Goal: Task Accomplishment & Management: Contribute content

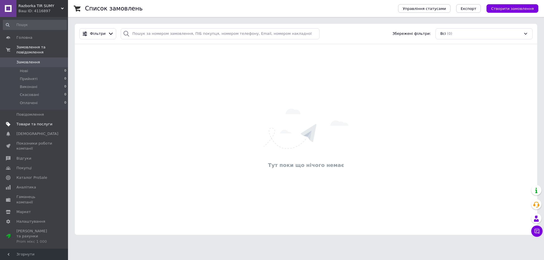
click at [36, 122] on span "Товари та послуги" at bounding box center [34, 124] width 36 height 5
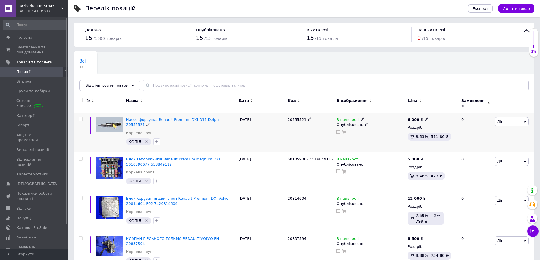
click at [525, 121] on icon at bounding box center [524, 122] width 3 height 2
click at [478, 185] on li "Ярлик" at bounding box center [490, 189] width 75 height 8
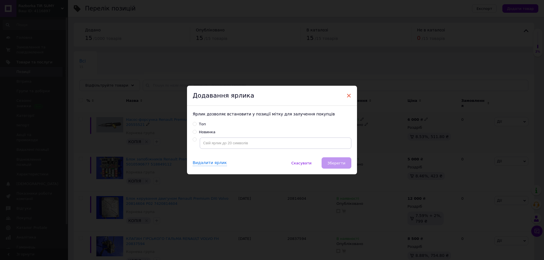
click at [348, 96] on span "×" at bounding box center [348, 96] width 5 height 10
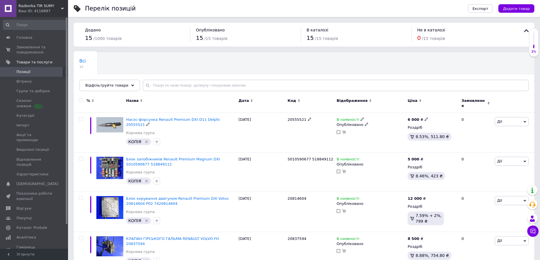
click at [186, 118] on span "Насос-форсунка Renault Premium DXI D11 Delphi 20555521" at bounding box center [173, 122] width 94 height 9
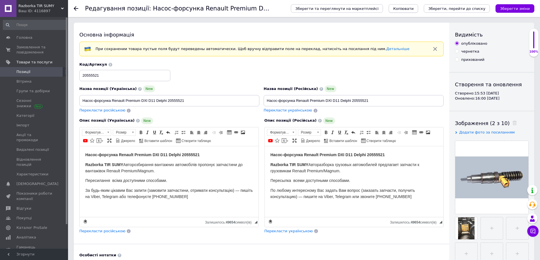
click at [413, 7] on span "Копіювати" at bounding box center [403, 9] width 20 height 4
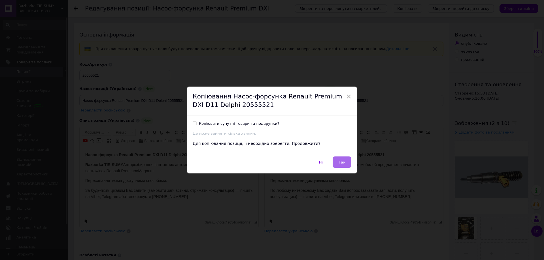
click at [345, 161] on button "Так" at bounding box center [342, 162] width 19 height 11
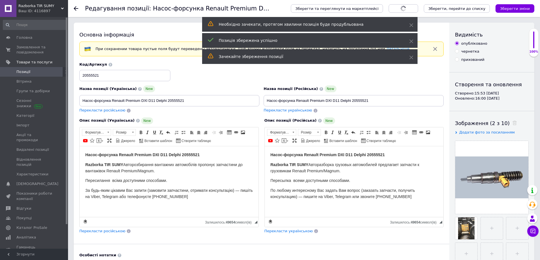
click at [31, 70] on span "Позиції" at bounding box center [34, 71] width 36 height 5
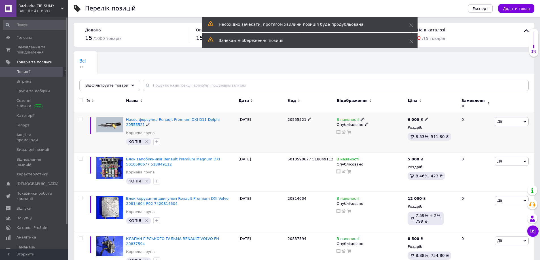
click at [307, 122] on div "20555521" at bounding box center [310, 133] width 49 height 40
click at [209, 118] on span "Насос-форсунка Renault Premium DXI D11 Delphi 20555521" at bounding box center [173, 122] width 94 height 9
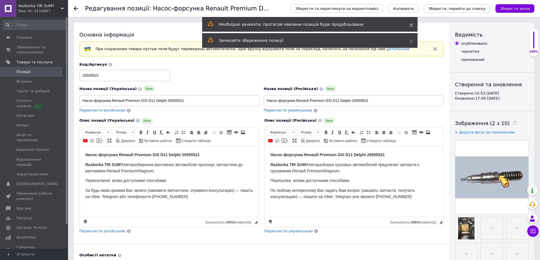
click at [411, 24] on icon at bounding box center [411, 25] width 4 height 4
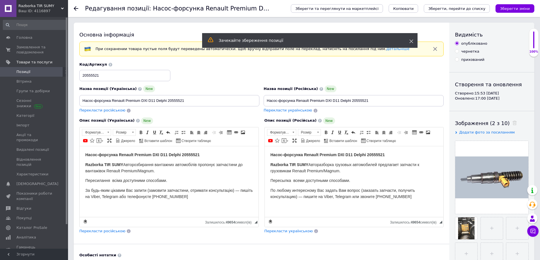
click at [411, 41] on div "Основна інформація При сохранении товара пустые поля будут переведены автоматич…" at bounding box center [262, 190] width 376 height 334
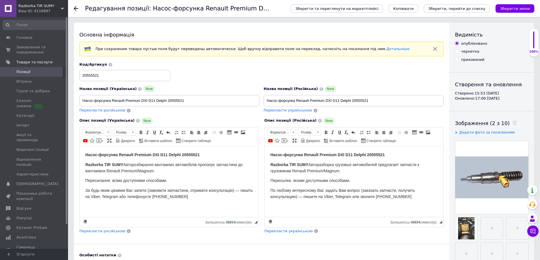
click at [33, 72] on span "Позиції" at bounding box center [34, 71] width 36 height 5
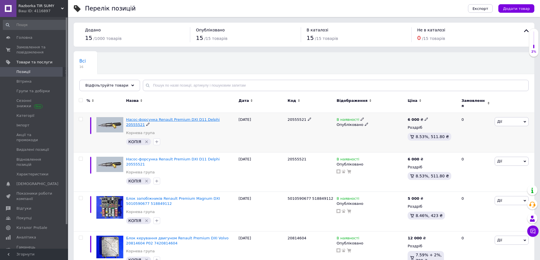
click at [198, 118] on span "Насос-форсунка Renault Premium DXI D11 Delphi 20555521" at bounding box center [173, 122] width 94 height 9
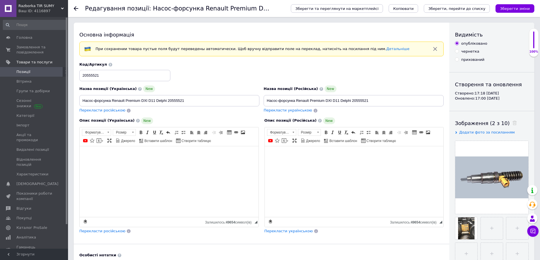
click at [459, 51] on label "чернетка" at bounding box center [467, 51] width 24 height 5
click at [459, 51] on input "чернетка" at bounding box center [457, 51] width 4 height 4
radio input "true"
click at [514, 9] on icon "Зберегти зміни" at bounding box center [515, 9] width 30 height 4
drag, startPoint x: 373, startPoint y: 100, endPoint x: 235, endPoint y: 94, distance: 138.4
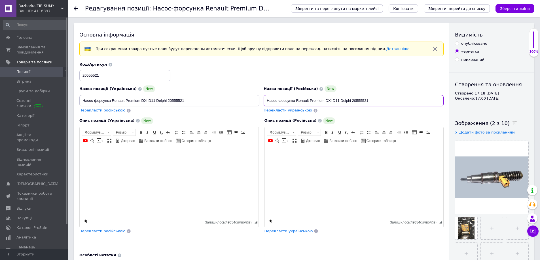
click at [235, 94] on div "Назва позиції (Українська) New Насос-форсунка Renault Premium DXI D11 Delphi 20…" at bounding box center [261, 88] width 368 height 56
paste input "аспредвал Renault Premium DXI 450 б/у 20746808"
drag, startPoint x: 287, startPoint y: 101, endPoint x: 284, endPoint y: 112, distance: 12.2
click at [287, 101] on input "Распредвал Renault Premium DXI 450 б/у 20746808" at bounding box center [354, 100] width 180 height 11
drag, startPoint x: 360, startPoint y: 100, endPoint x: 350, endPoint y: 120, distance: 22.2
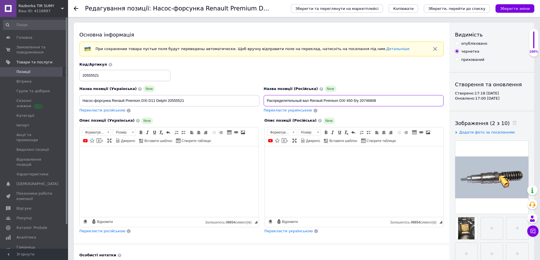
click at [359, 100] on input "Распределительный вал Renault Premium DXI 450 б/у 20746808" at bounding box center [354, 100] width 180 height 11
drag, startPoint x: 385, startPoint y: 99, endPoint x: 233, endPoint y: 98, distance: 151.9
click at [233, 98] on div "Назва позиції (Українська) New Насос-форсунка Renault Premium DXI D11 Delphi 20…" at bounding box center [261, 88] width 368 height 56
type input "Распределительный вал Renault Premium DXI 450 20746808"
drag, startPoint x: 190, startPoint y: 99, endPoint x: 145, endPoint y: 102, distance: 44.6
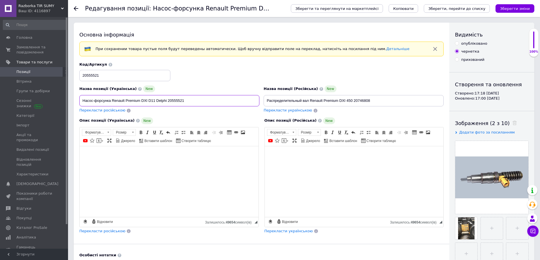
click at [116, 98] on input "Насос-форсунка Renault Premium DXI D11 Delphi 20555521" at bounding box center [169, 100] width 180 height 11
click at [220, 98] on input "Насос-форсунка Renault Premium DXI D11 Delphi 20555521" at bounding box center [169, 100] width 180 height 11
drag, startPoint x: 375, startPoint y: 100, endPoint x: 378, endPoint y: 104, distance: 5.3
click at [375, 100] on input "Распределительный вал Renault Premium DXI 450 20746808" at bounding box center [354, 100] width 180 height 11
drag, startPoint x: 375, startPoint y: 99, endPoint x: 261, endPoint y: 98, distance: 114.5
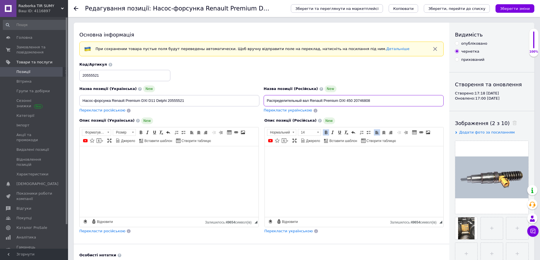
click at [261, 98] on div "Назва позиції (Українська) New Насос-форсунка Renault Premium DXI D11 Delphi 20…" at bounding box center [261, 88] width 368 height 56
click at [278, 110] on span "Перекласти українською" at bounding box center [288, 110] width 48 height 4
type input "Розподільний вал Renault Premium DXI 450 20746808"
drag, startPoint x: 70, startPoint y: 99, endPoint x: 44, endPoint y: 98, distance: 26.4
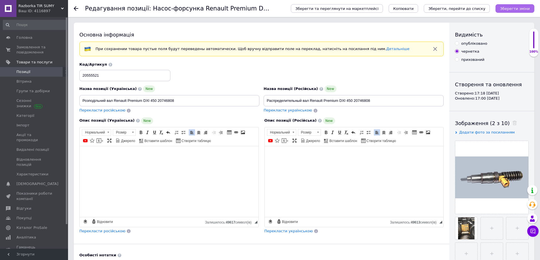
click at [512, 5] on button "Зберегти зміни" at bounding box center [514, 8] width 39 height 9
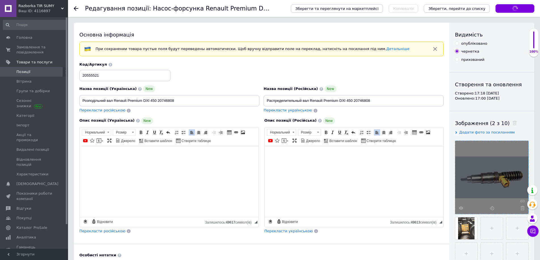
type input "Распределительный вал Renault Premium DXI 450 20746808"
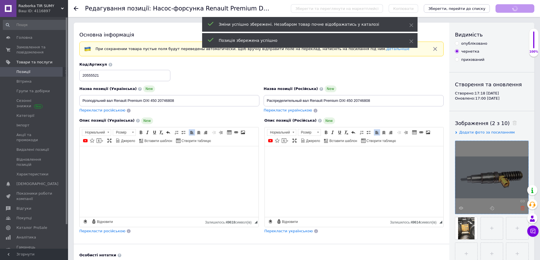
click at [523, 209] on icon at bounding box center [522, 208] width 4 height 4
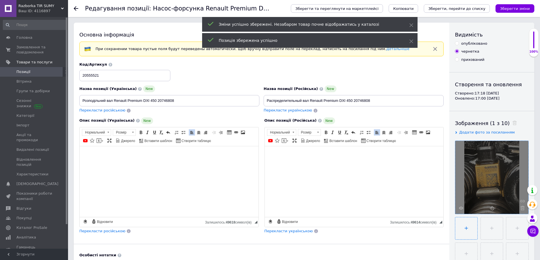
click at [474, 235] on input "file" at bounding box center [466, 229] width 22 height 22
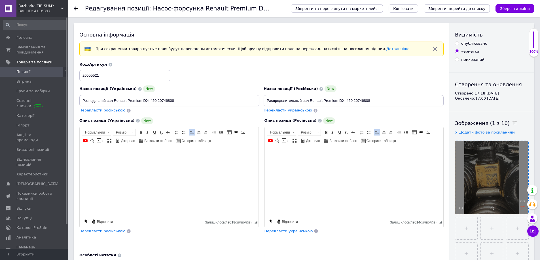
click at [521, 208] on use at bounding box center [522, 208] width 4 height 4
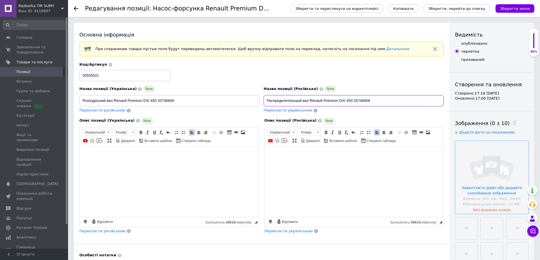
drag, startPoint x: 267, startPoint y: 100, endPoint x: 398, endPoint y: 98, distance: 130.9
click at [398, 98] on input "Распределительный вал Renault Premium DXI 450 20746808" at bounding box center [354, 100] width 180 height 11
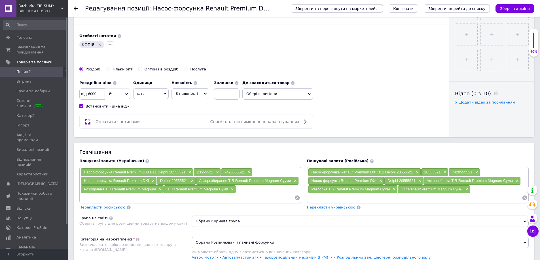
scroll to position [227, 0]
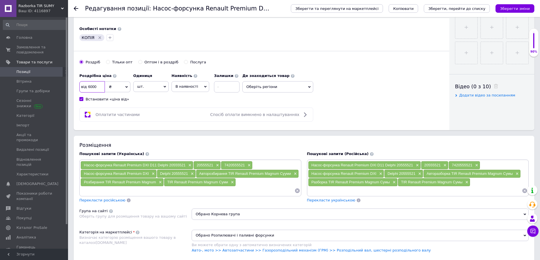
drag, startPoint x: 100, startPoint y: 85, endPoint x: 79, endPoint y: 84, distance: 21.3
type input "22000"
click at [81, 99] on input "Встановити «ціна від»" at bounding box center [81, 99] width 4 height 4
checkbox input "false"
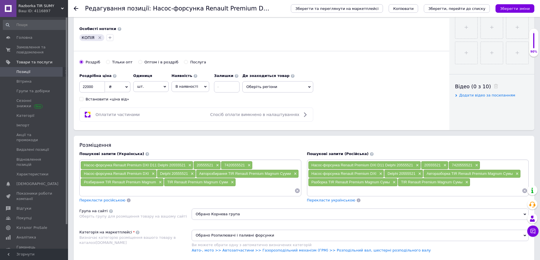
click at [306, 116] on icon at bounding box center [305, 114] width 7 height 7
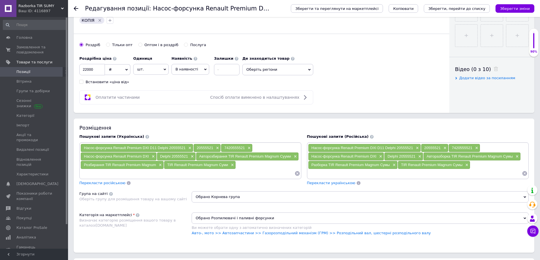
scroll to position [283, 0]
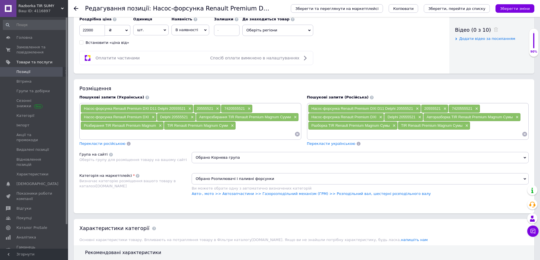
click at [525, 135] on icon at bounding box center [524, 134] width 5 height 5
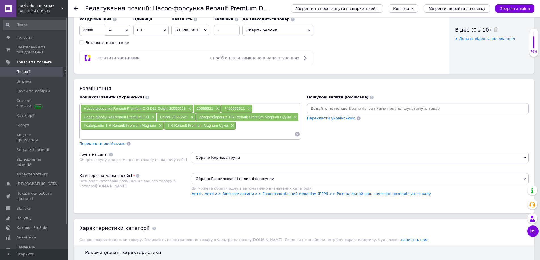
click at [298, 135] on icon at bounding box center [297, 134] width 5 height 5
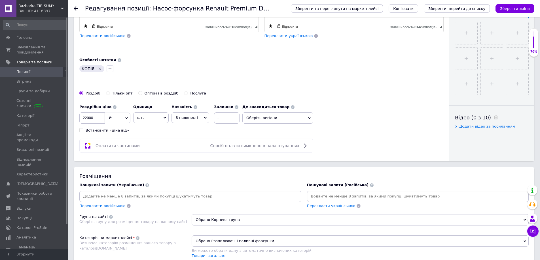
scroll to position [198, 0]
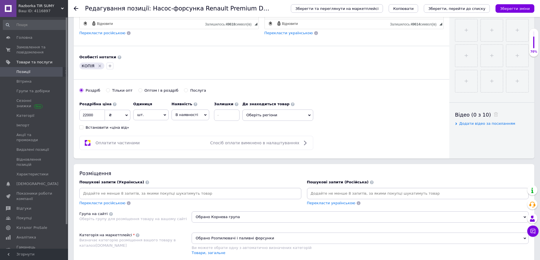
click at [320, 195] on input at bounding box center [418, 194] width 220 height 9
paste input "Распределительный вал Renault Premium DXI 450 20746808"
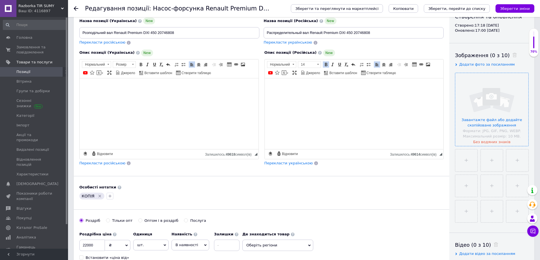
scroll to position [57, 0]
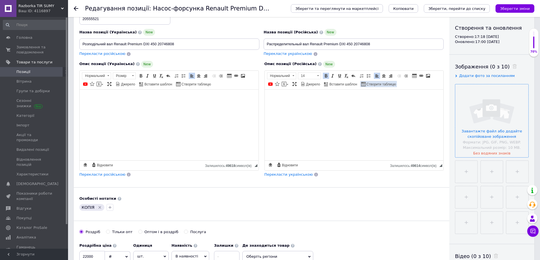
type input "Распределительный вал Renault Premium DXI 450 20746808 06W47"
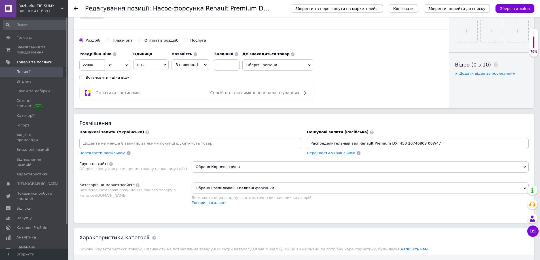
scroll to position [255, 0]
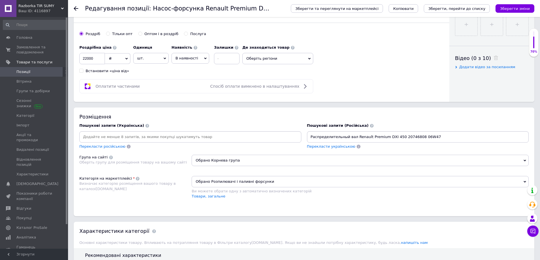
click at [434, 137] on input "Распределительный вал Renault Premium DXI 450 20746808 06W47" at bounding box center [418, 137] width 220 height 9
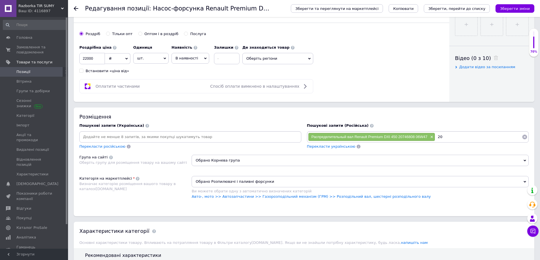
type input "2"
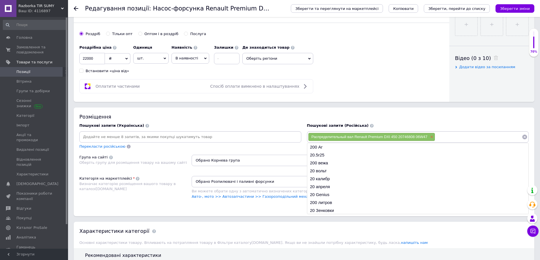
click at [431, 138] on span "×" at bounding box center [431, 137] width 5 height 5
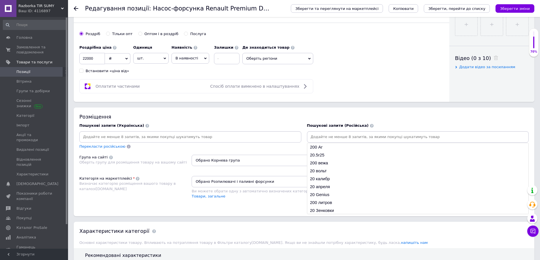
click at [337, 137] on input at bounding box center [418, 137] width 220 height 9
paste input "06W47"
type input "06W47"
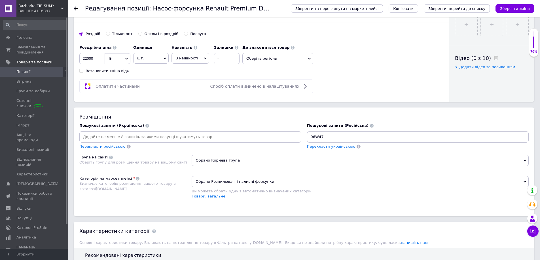
drag, startPoint x: 328, startPoint y: 136, endPoint x: 287, endPoint y: 136, distance: 40.8
click at [287, 136] on div "Пошукові запити (Українська) Перекласти російською Пошукові запити (Російська) …" at bounding box center [304, 136] width 455 height 32
type input "2074688"
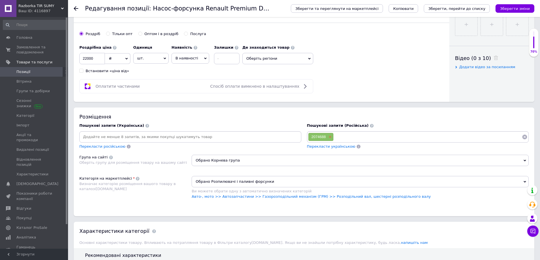
click at [330, 137] on span "×" at bounding box center [329, 137] width 5 height 5
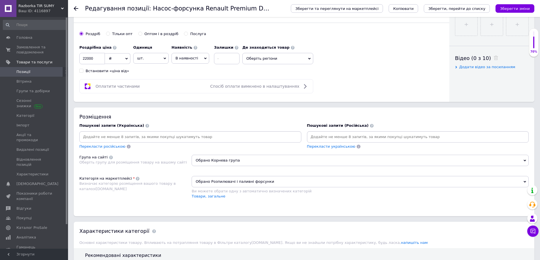
click at [330, 137] on input at bounding box center [418, 137] width 220 height 9
type input "20746808"
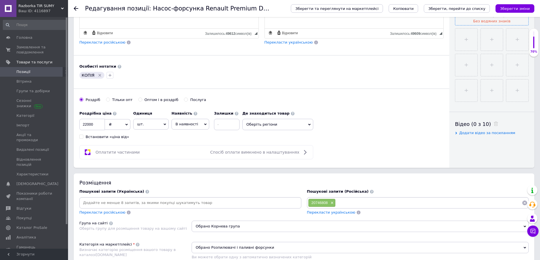
scroll to position [198, 0]
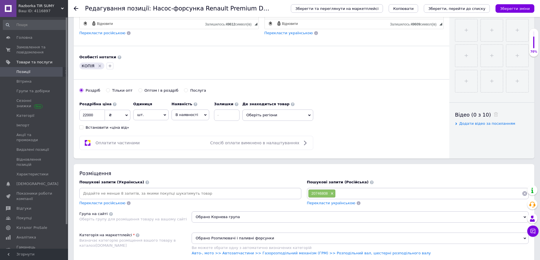
click at [360, 194] on input at bounding box center [429, 194] width 186 height 9
paste input "Распределительный вал Renault Premium DXI 450 20746808 06W47"
type input "Распределительный вал Renault Premium DXI 450 20746808"
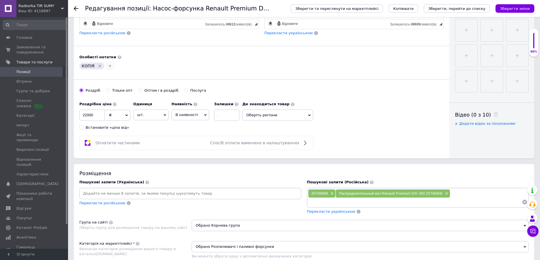
paste input "Распределительный вал Renault Premium DXI 450 20746808 06W47"
type input "Распределительный вал Renault Premium DXI 450 20746808 06W47"
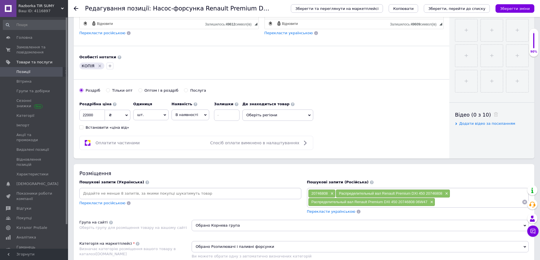
paste input "Распределительный вал Renault Premium DXI 450 20746808 06W47"
drag, startPoint x: 508, startPoint y: 203, endPoint x: 523, endPoint y: 200, distance: 15.2
click at [523, 200] on div "Распределительный вал Renault Premium DXI 450 20746808 06W47" at bounding box center [481, 202] width 92 height 9
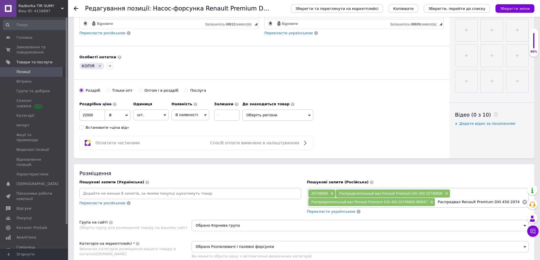
drag, startPoint x: 501, startPoint y: 202, endPoint x: 486, endPoint y: 237, distance: 37.9
click at [501, 202] on input "Распредвал Renault Premium DXI 450 20746808" at bounding box center [478, 202] width 87 height 9
type input "Распредвал Renault Premium DXI 20746808"
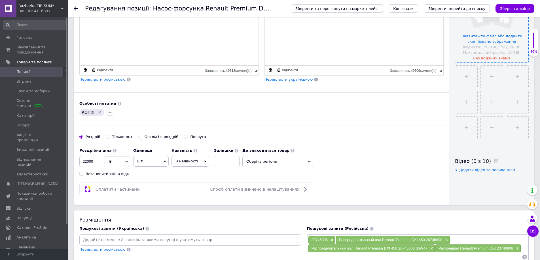
scroll to position [170, 0]
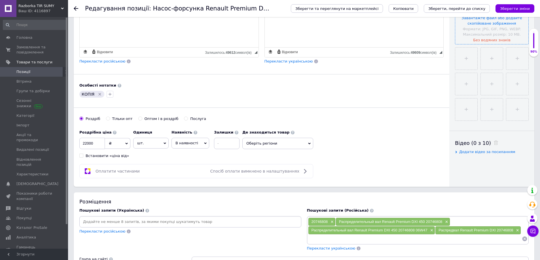
click at [338, 239] on input at bounding box center [415, 239] width 214 height 9
paste input "Авторазборка грузовых автомобилей предлагает запчасти к грузовикам Renault Prem…"
drag, startPoint x: 463, startPoint y: 239, endPoint x: 456, endPoint y: 259, distance: 21.2
click at [463, 239] on input "Авторазборка грузовых автомобилей предлагает запчасти к грузовикам Renault Prem…" at bounding box center [415, 239] width 214 height 9
drag, startPoint x: 434, startPoint y: 241, endPoint x: 376, endPoint y: 242, distance: 58.4
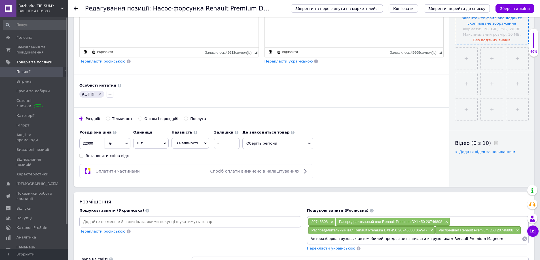
click at [376, 240] on input "Авторазборка грузовых автомобилей предлагает запчасти к грузовикам Renault Prem…" at bounding box center [415, 239] width 214 height 9
type input "Авторазборка TIR Renault Premium Magnum Сумы"
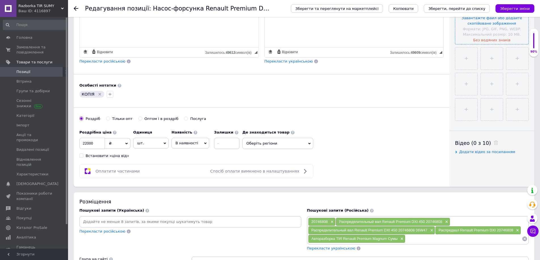
paste input "Авторазборка грузовых автомобилей предлагает запчасти к грузовикам Renault Prem…"
drag, startPoint x: 506, startPoint y: 240, endPoint x: 491, endPoint y: 260, distance: 24.4
click at [506, 241] on input "Авторазборка грузовых автомобилей предлагает запчасти к грузовикам Renault Prem…" at bounding box center [463, 239] width 116 height 9
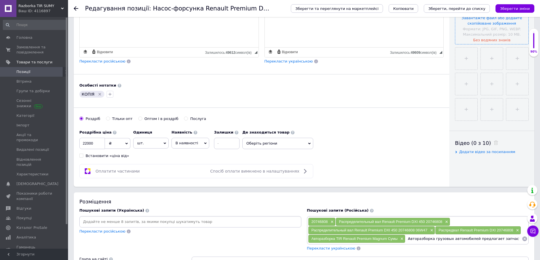
drag, startPoint x: 465, startPoint y: 240, endPoint x: 473, endPoint y: 241, distance: 8.6
click at [473, 241] on input "Авторазборка грузовых автомобилей предлагает запчасти к грузовикам Renault Prem…" at bounding box center [463, 239] width 116 height 9
type input "Авторазборка грузовых автомобилей Renault Premium Magnum Сумы"
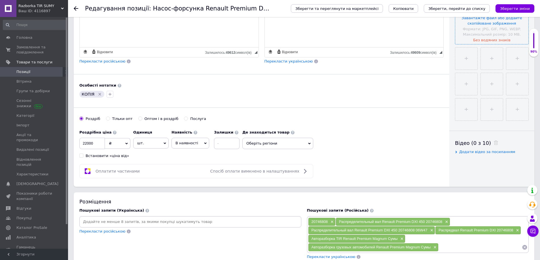
paste input "Авторазборка грузовых автомобилей предлагает запчасти к грузовикам Renault Prem…"
drag, startPoint x: 506, startPoint y: 247, endPoint x: 504, endPoint y: 259, distance: 12.1
click at [506, 249] on input "Авторазборка грузовых автомобилей предлагает запчасти к грузовикам Renault Prem…" at bounding box center [479, 247] width 83 height 9
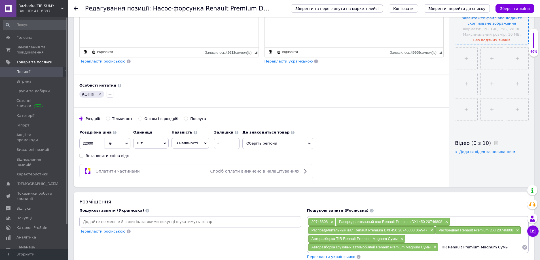
click at [442, 248] on input "TIR Renault Premium Magnum Сумы" at bounding box center [479, 247] width 83 height 9
type input "Запчасти б/у TIR Renault Premium Magnum Сумы"
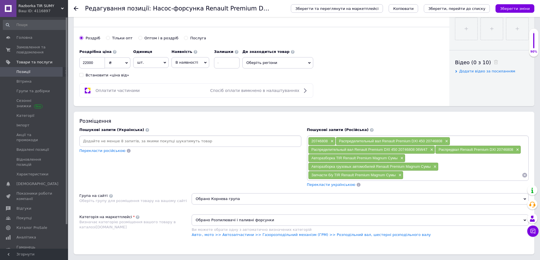
scroll to position [255, 0]
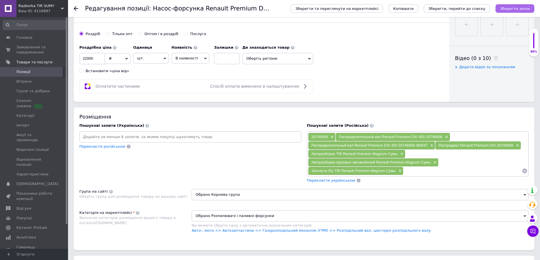
click at [521, 8] on icon "Зберегти зміни" at bounding box center [515, 9] width 30 height 4
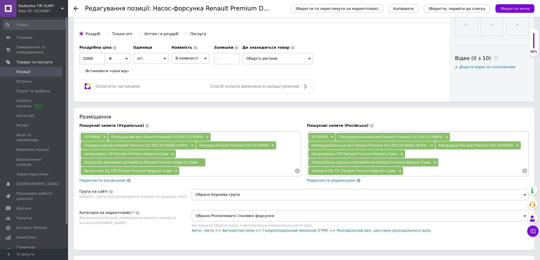
click at [203, 162] on span "×" at bounding box center [201, 162] width 5 height 5
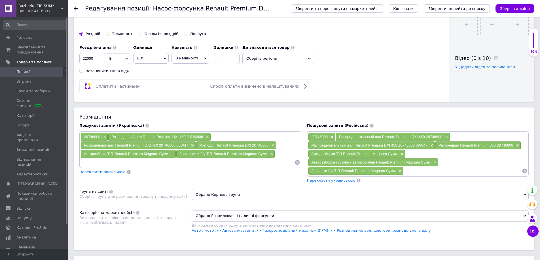
click at [173, 153] on span "×" at bounding box center [172, 154] width 5 height 5
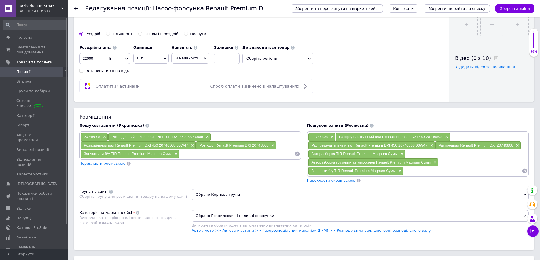
click at [193, 152] on input at bounding box center [236, 154] width 115 height 9
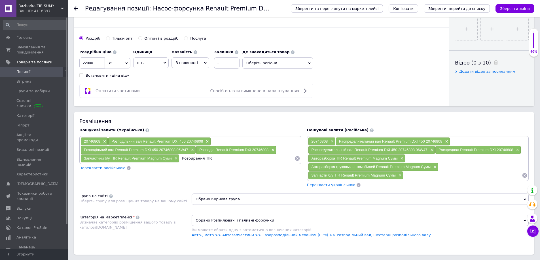
scroll to position [283, 0]
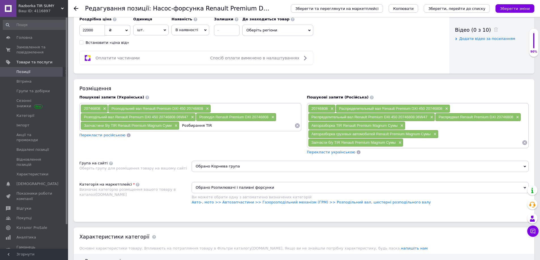
click at [211, 125] on input "Розбирання TIR" at bounding box center [236, 126] width 115 height 9
paste input "Renault Premium/Magnum"
click at [237, 126] on input "Розбирання TIR Renault Premium/Magnum" at bounding box center [236, 126] width 115 height 9
type input "Розбирання TIR Renault Premium Magnum Суми"
drag, startPoint x: 204, startPoint y: 126, endPoint x: 263, endPoint y: 126, distance: 59.0
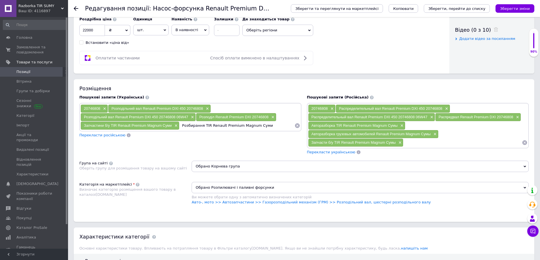
click at [263, 126] on input "Розбирання TIR Renault Premium Magnum Суми" at bounding box center [236, 126] width 115 height 9
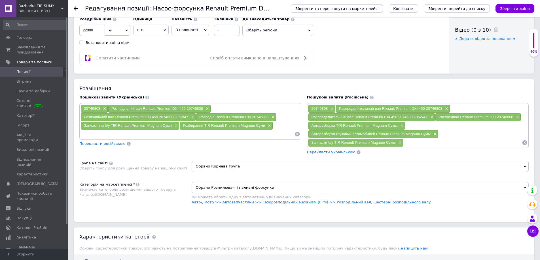
paste input "TIR Renault Premium Magnum Суми"
type input "TIR Renault Premium Magnum Суми"
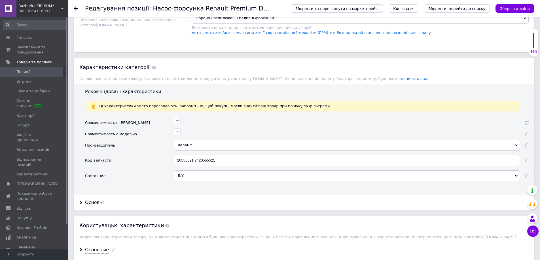
scroll to position [453, 0]
drag, startPoint x: 126, startPoint y: 159, endPoint x: 75, endPoint y: 164, distance: 51.0
click at [80, 162] on div "Рекомендовані характеристики Ці характеристики часто переглядають. Заповніть їх…" at bounding box center [304, 139] width 461 height 111
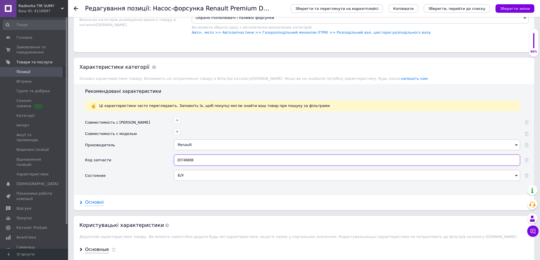
type input "20746808"
click at [88, 205] on div "Основні" at bounding box center [94, 203] width 19 height 7
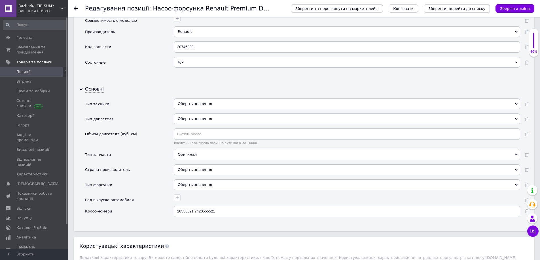
scroll to position [652, 0]
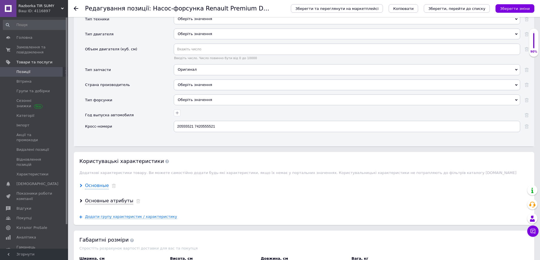
click at [93, 187] on div "Основные" at bounding box center [97, 186] width 24 height 7
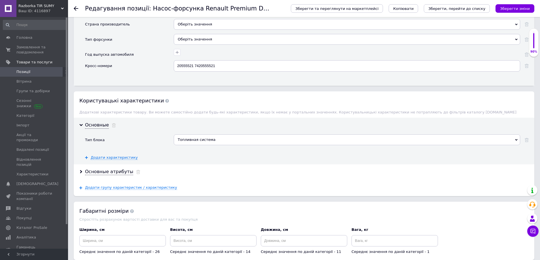
scroll to position [737, 0]
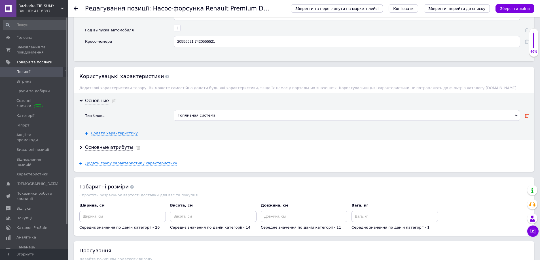
click at [526, 116] on icon at bounding box center [527, 116] width 4 height 4
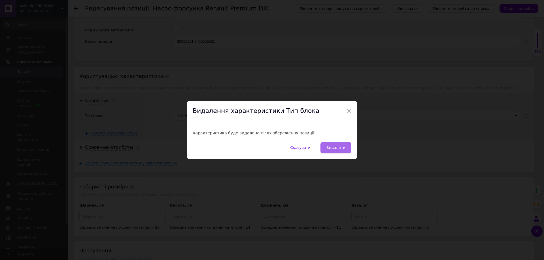
click at [343, 150] on span "Видалити" at bounding box center [335, 148] width 19 height 4
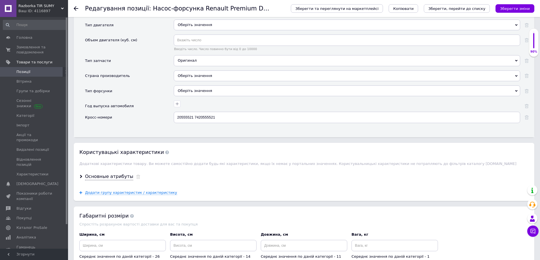
scroll to position [652, 0]
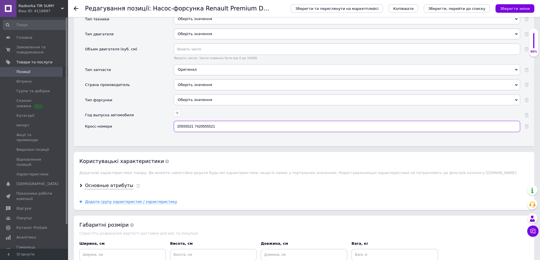
drag, startPoint x: 190, startPoint y: 125, endPoint x: 131, endPoint y: 125, distance: 59.8
click at [132, 125] on div "Кросс-номери 20555521 7420555521" at bounding box center [307, 129] width 444 height 16
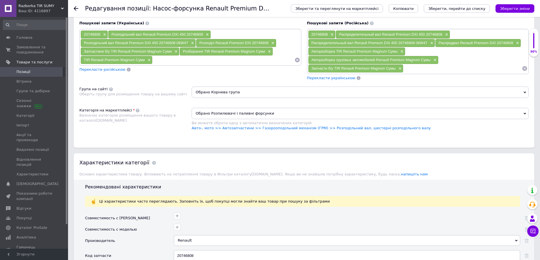
scroll to position [340, 0]
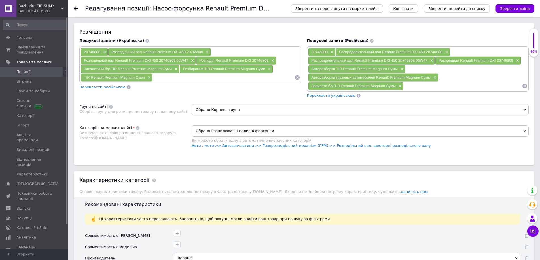
type input "20746808"
click at [271, 133] on span "Обрано Розпилювачі і паливні форсунки" at bounding box center [360, 131] width 337 height 11
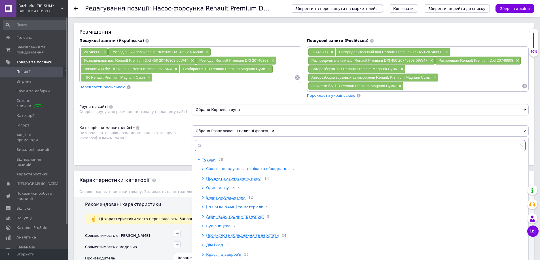
click at [258, 142] on input "text" at bounding box center [360, 145] width 331 height 11
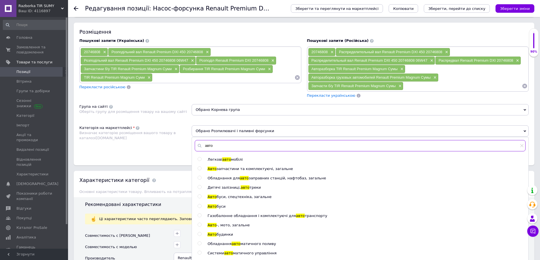
type input "авто"
drag, startPoint x: 226, startPoint y: 226, endPoint x: 218, endPoint y: 227, distance: 7.8
click at [226, 226] on span "-, мото, загальне" at bounding box center [233, 225] width 33 height 4
radio input "true"
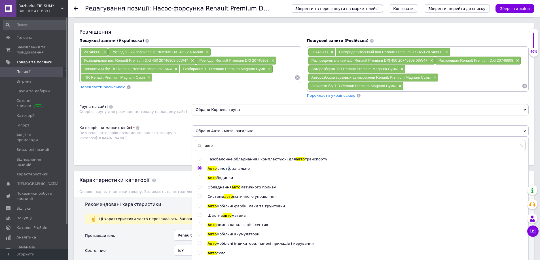
scroll to position [0, 0]
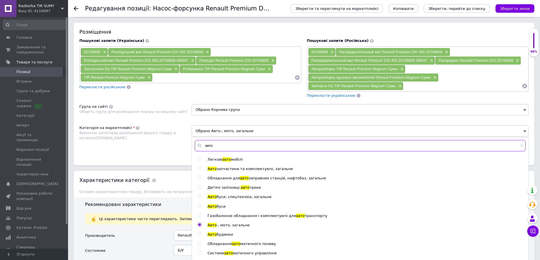
drag, startPoint x: 199, startPoint y: 146, endPoint x: 185, endPoint y: 146, distance: 13.6
click at [186, 146] on div "Категорія на маркетплейсі Визначає категорію розміщення вашого товару в каталоз…" at bounding box center [303, 140] width 449 height 29
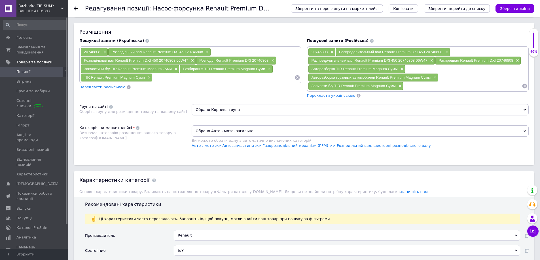
click at [244, 129] on span "Обрано Авто-, мото, загальне" at bounding box center [360, 131] width 337 height 11
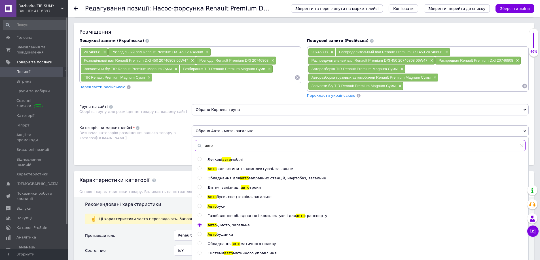
drag, startPoint x: 246, startPoint y: 146, endPoint x: 177, endPoint y: 147, distance: 68.6
click at [179, 146] on div "Категорія на маркетплейсі Визначає категорію розміщення вашого товару в каталоз…" at bounding box center [303, 140] width 449 height 29
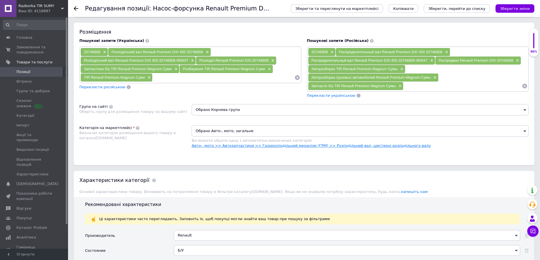
click at [286, 146] on link "Авто-, мото >> Автозапчастини >> Газорозподільний механізм (ГРМ) >> Розподільни…" at bounding box center [311, 146] width 239 height 4
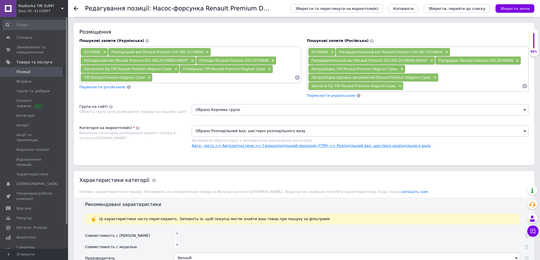
click at [373, 145] on link "Авто-, мото >> Автозапчастини >> Газорозподільний механізм (ГРМ) >> Розподільни…" at bounding box center [311, 146] width 239 height 4
drag, startPoint x: 511, startPoint y: 8, endPoint x: 493, endPoint y: 16, distance: 19.5
click at [512, 8] on icon "Зберегти зміни" at bounding box center [515, 9] width 30 height 4
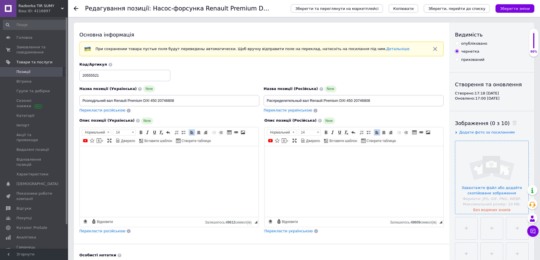
click at [528, 9] on icon "Зберегти зміни" at bounding box center [515, 9] width 30 height 4
click at [29, 72] on span "Позиції" at bounding box center [34, 71] width 36 height 5
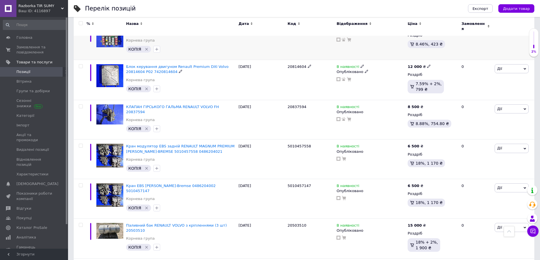
scroll to position [64, 0]
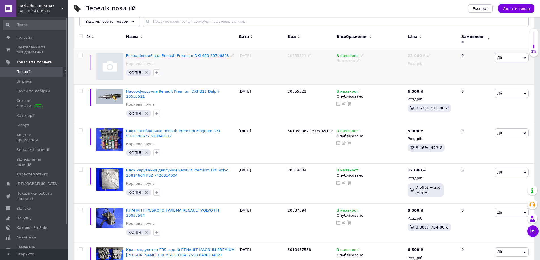
click at [188, 54] on span "Розподільний вал Renault Premium DXI 450 20746808" at bounding box center [177, 56] width 103 height 4
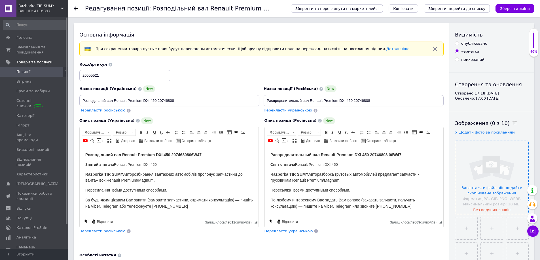
click at [501, 196] on input "file" at bounding box center [491, 177] width 73 height 73
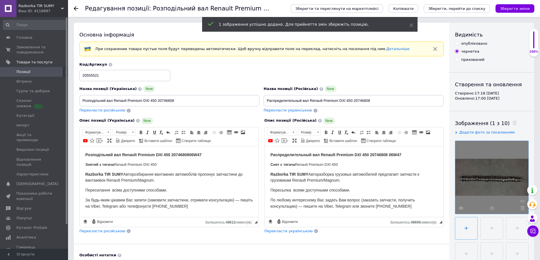
click at [467, 229] on input "file" at bounding box center [466, 229] width 22 height 22
type input "C:\fakepath\Номер 20746808.jpg"
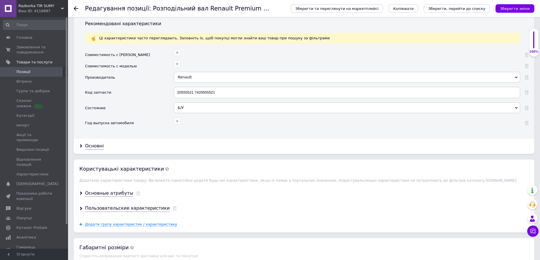
scroll to position [511, 0]
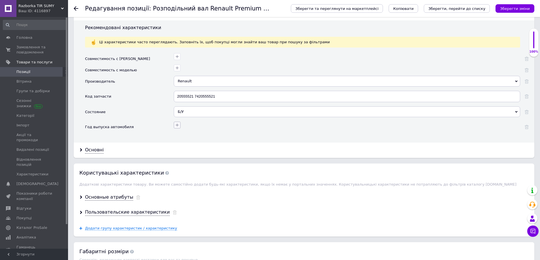
click at [177, 127] on icon "button" at bounding box center [177, 125] width 3 height 3
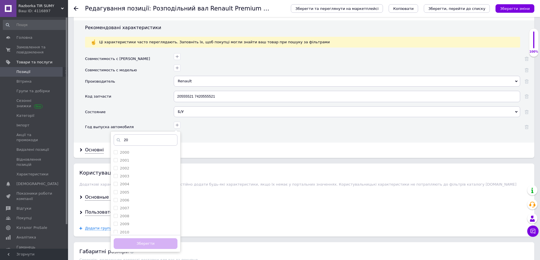
type input "2"
click at [218, 140] on div "Рекомендовані характеристики Ці характеристики часто переглядають. Заповніть їх…" at bounding box center [304, 81] width 461 height 122
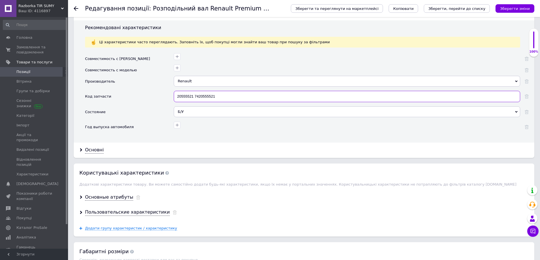
drag, startPoint x: 223, startPoint y: 97, endPoint x: 158, endPoint y: 96, distance: 64.9
click at [158, 96] on div "Код запчасти 20555521 7420555521" at bounding box center [307, 99] width 444 height 16
type input "20746808"
drag, startPoint x: 507, startPoint y: 7, endPoint x: 510, endPoint y: 3, distance: 5.5
click at [507, 7] on icon "Зберегти зміни" at bounding box center [515, 9] width 30 height 4
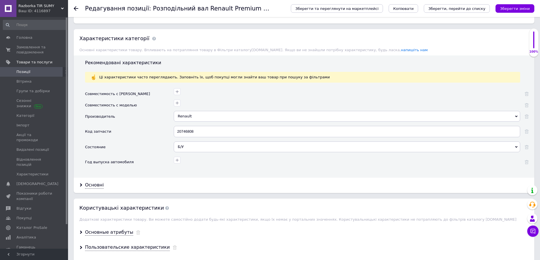
scroll to position [482, 0]
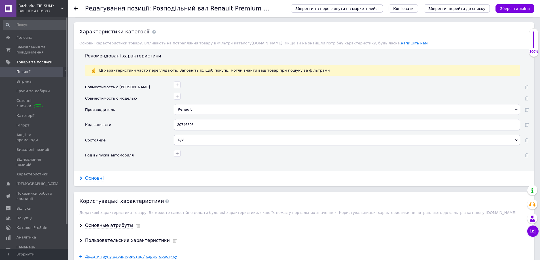
click at [91, 179] on div "Основні" at bounding box center [94, 178] width 19 height 7
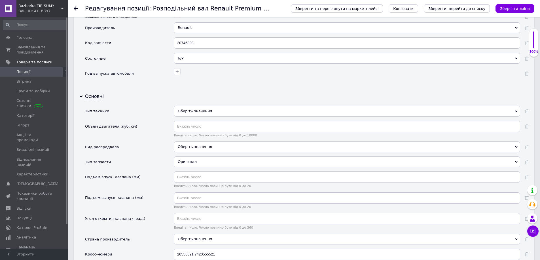
scroll to position [567, 0]
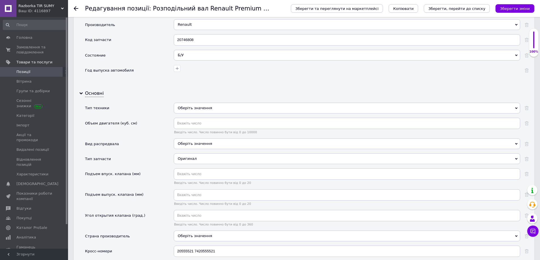
click at [220, 144] on div "Оберіть значення" at bounding box center [347, 144] width 346 height 11
click at [160, 139] on div "Вид распредвала" at bounding box center [129, 146] width 89 height 15
click at [514, 145] on div "Оберіть значення" at bounding box center [347, 144] width 346 height 11
click at [157, 155] on div "Тип запчасти" at bounding box center [129, 161] width 89 height 15
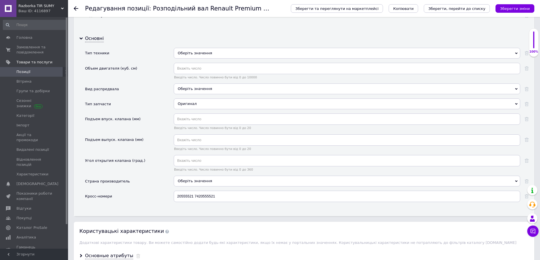
scroll to position [624, 0]
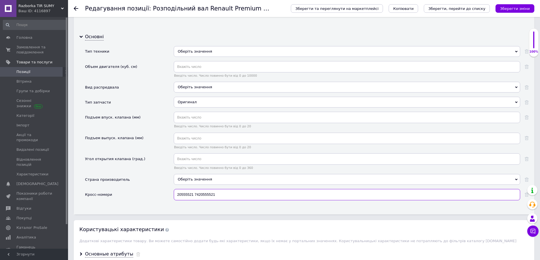
drag, startPoint x: 171, startPoint y: 196, endPoint x: 160, endPoint y: 195, distance: 11.1
click at [160, 195] on div "Кросс-номери 20555521 7420555521" at bounding box center [307, 197] width 444 height 16
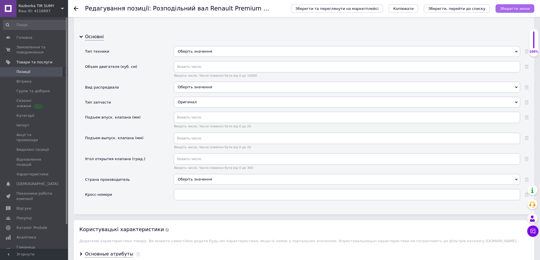
click at [516, 11] on button "Зберегти зміни" at bounding box center [514, 8] width 39 height 9
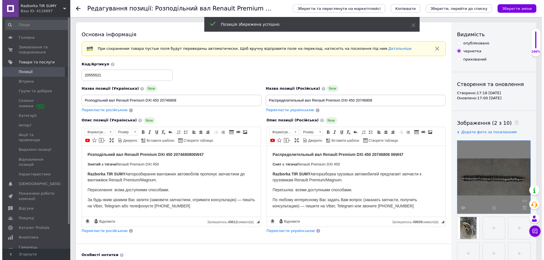
scroll to position [0, 0]
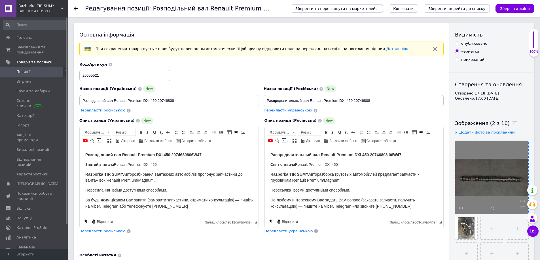
click at [456, 44] on input "опубліковано" at bounding box center [457, 43] width 4 height 4
radio input "true"
click at [516, 5] on button "Зберегти зміни" at bounding box center [514, 8] width 39 height 9
click at [29, 73] on span "Позиції" at bounding box center [23, 71] width 14 height 5
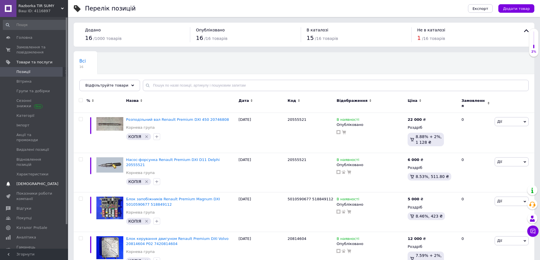
click at [31, 182] on span "[DEMOGRAPHIC_DATA]" at bounding box center [37, 184] width 42 height 5
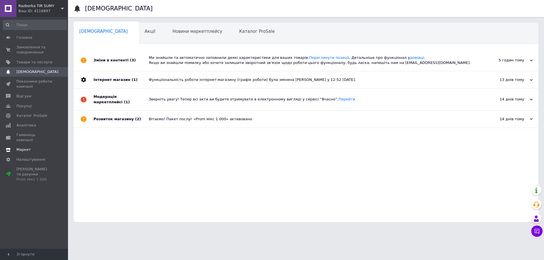
click at [24, 147] on span "Маркет" at bounding box center [23, 149] width 14 height 5
